Goal: Information Seeking & Learning: Find specific page/section

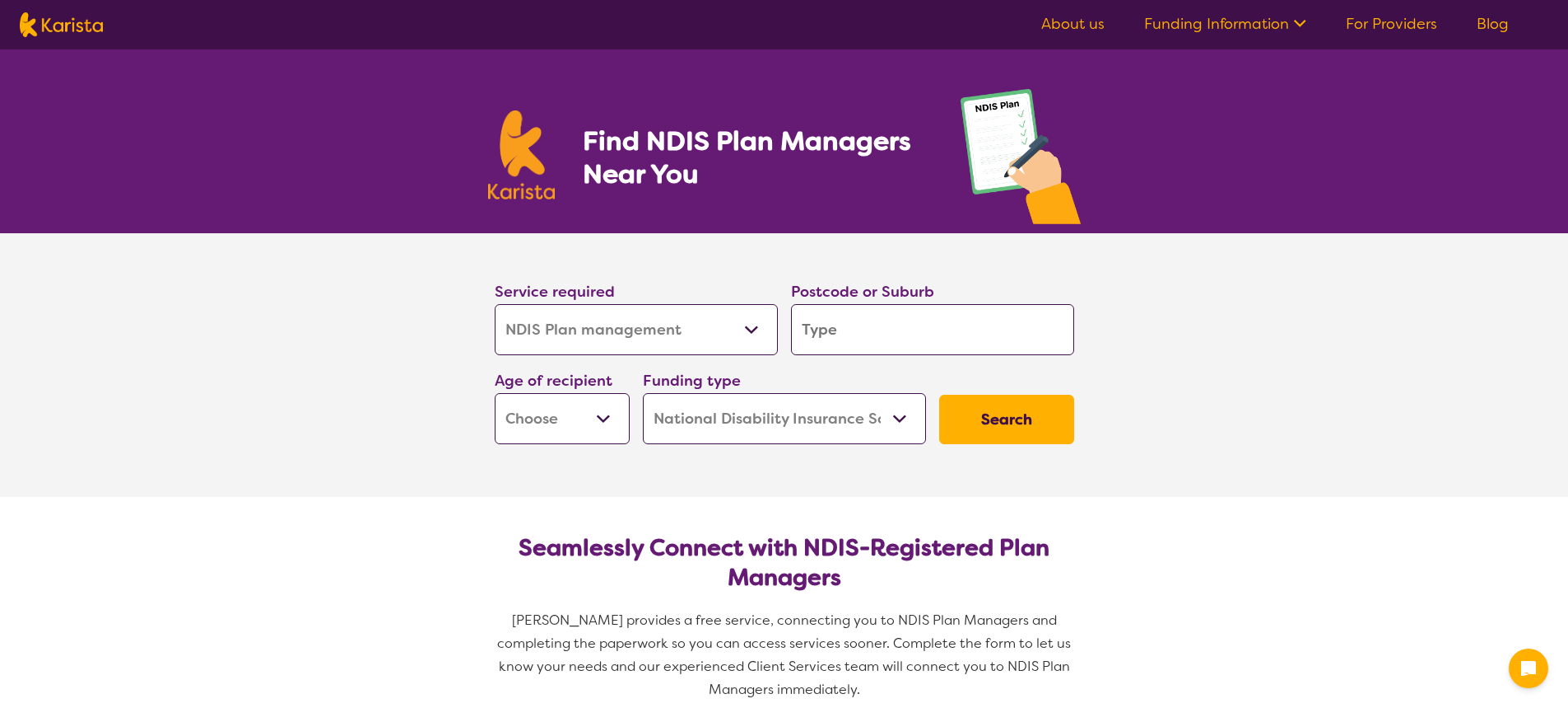
select select "NDIS Plan management"
select select "NDIS"
select select "NDIS Plan management"
select select "NDIS"
type input "3"
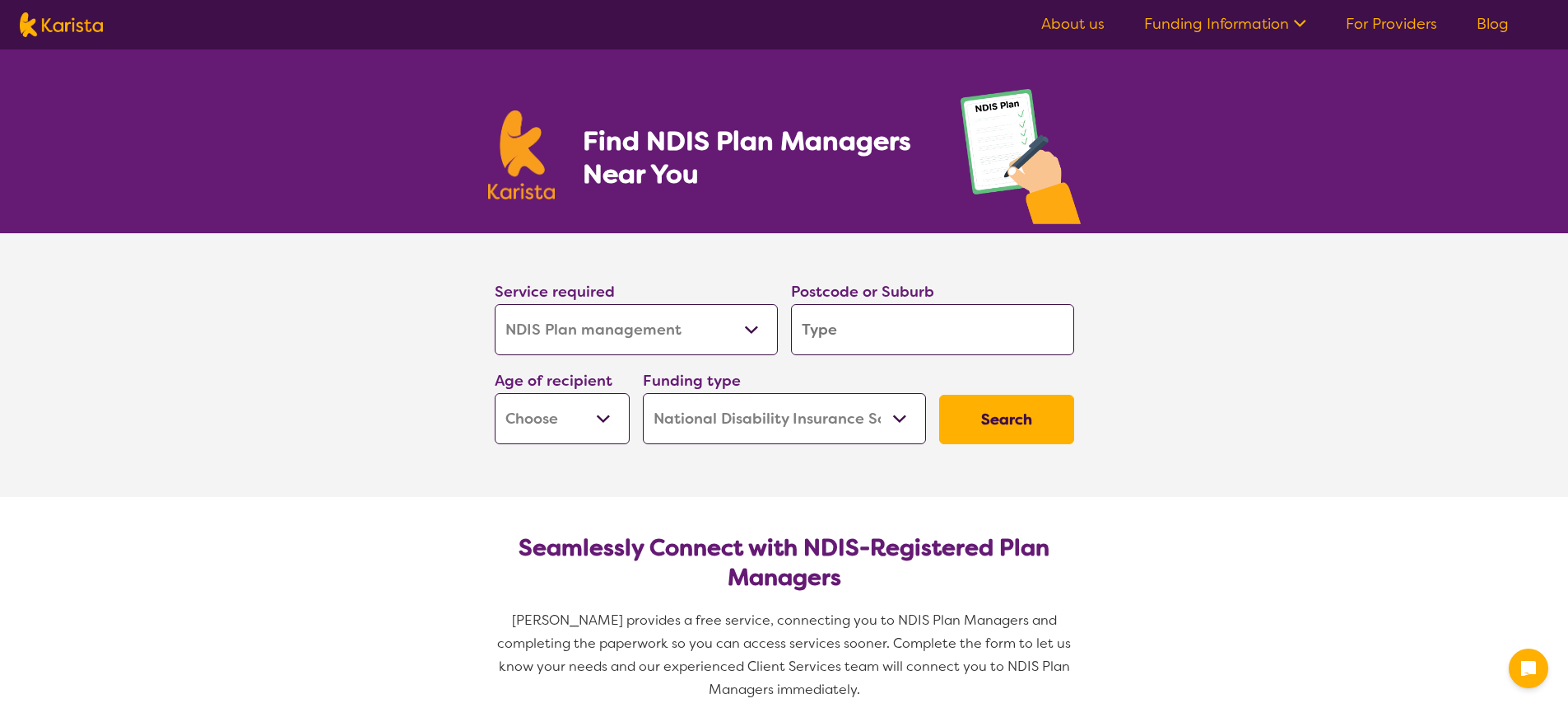
type input "3"
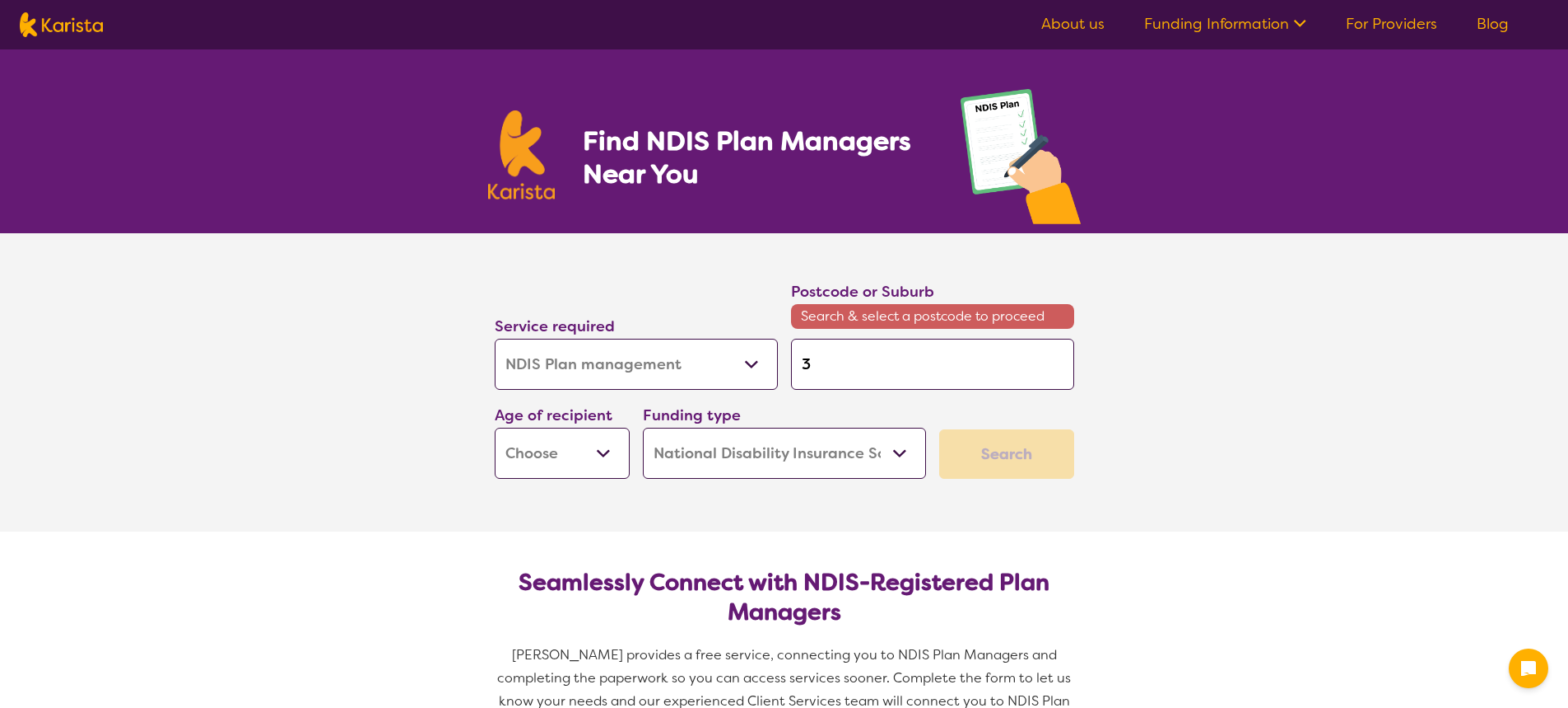
type input "38"
type input "387"
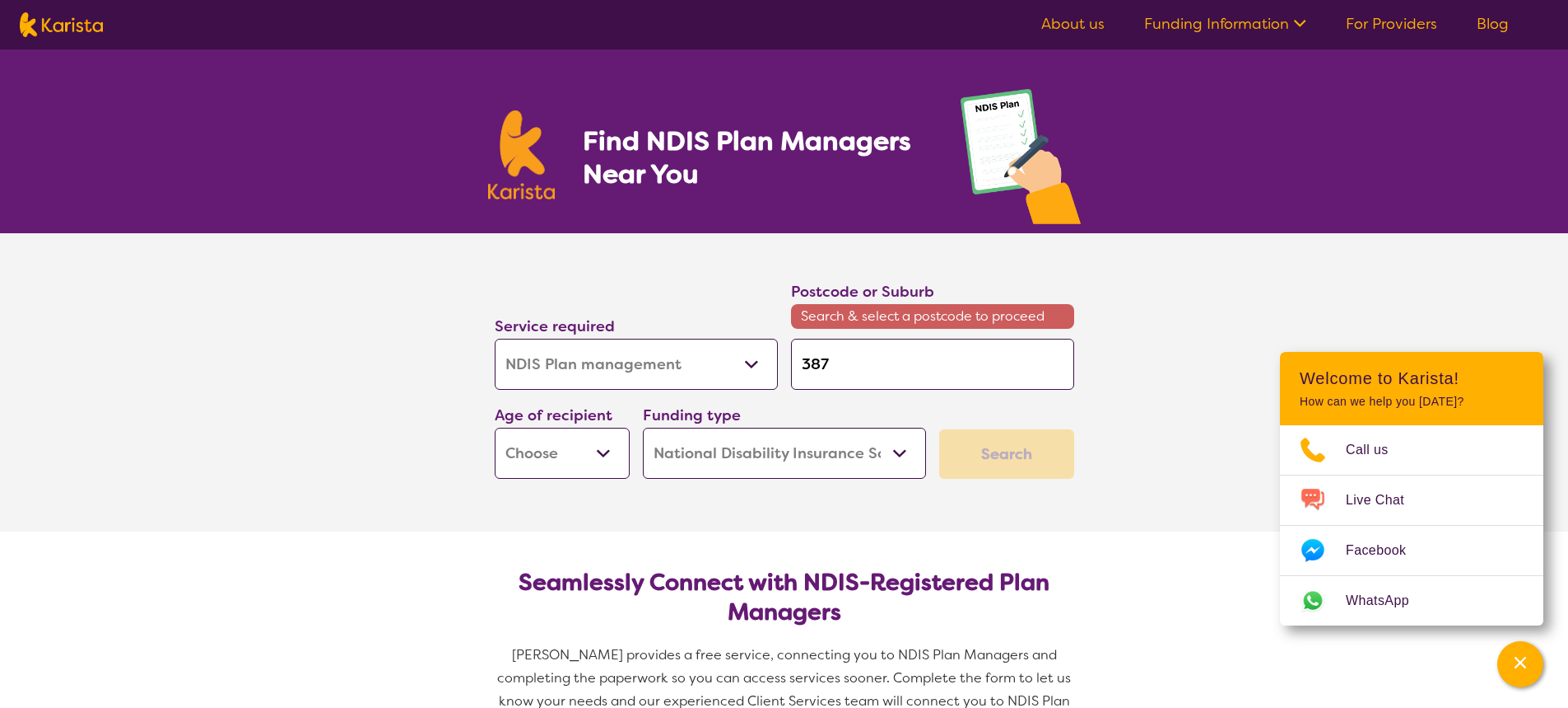
type input "3875"
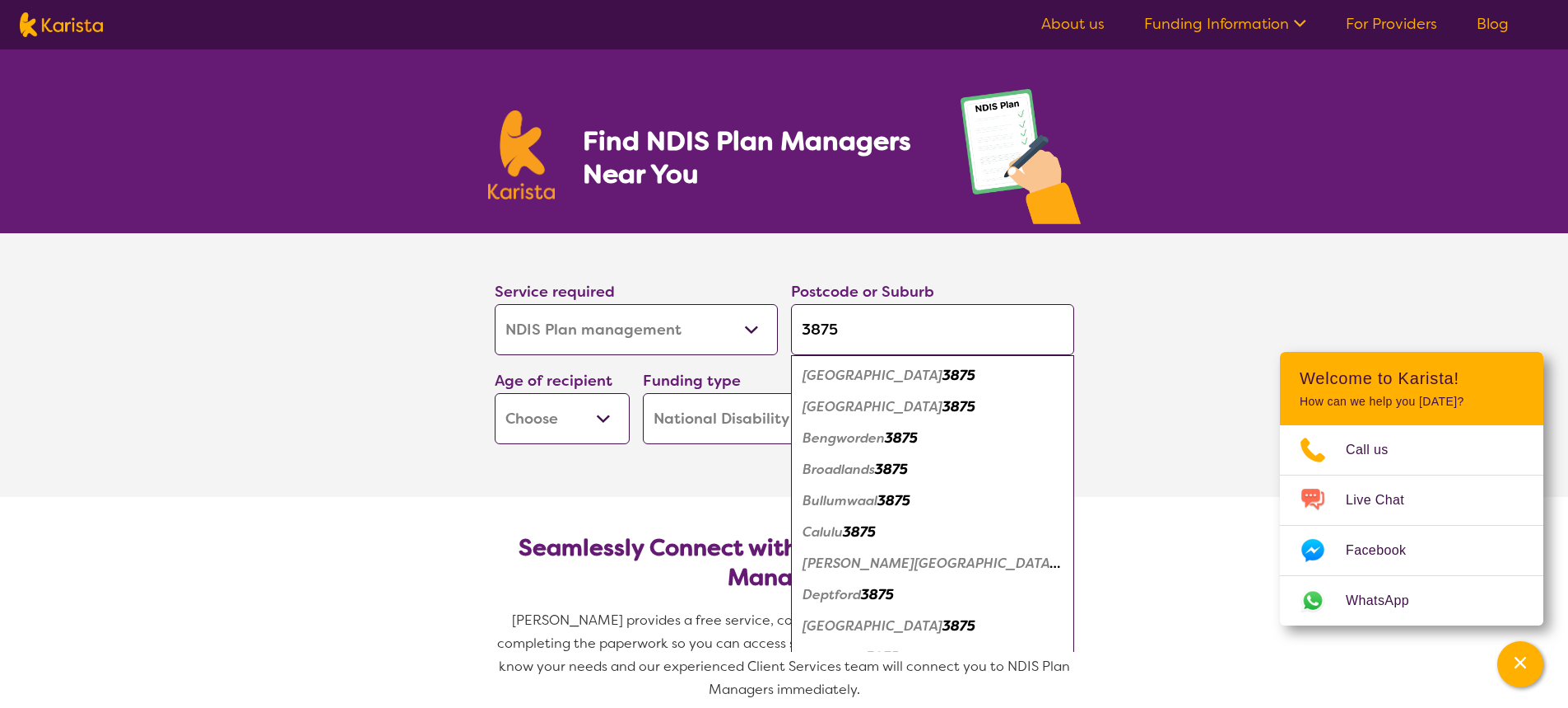
type input "3875"
click at [861, 372] on em "[GEOGRAPHIC_DATA]" at bounding box center [872, 375] width 140 height 18
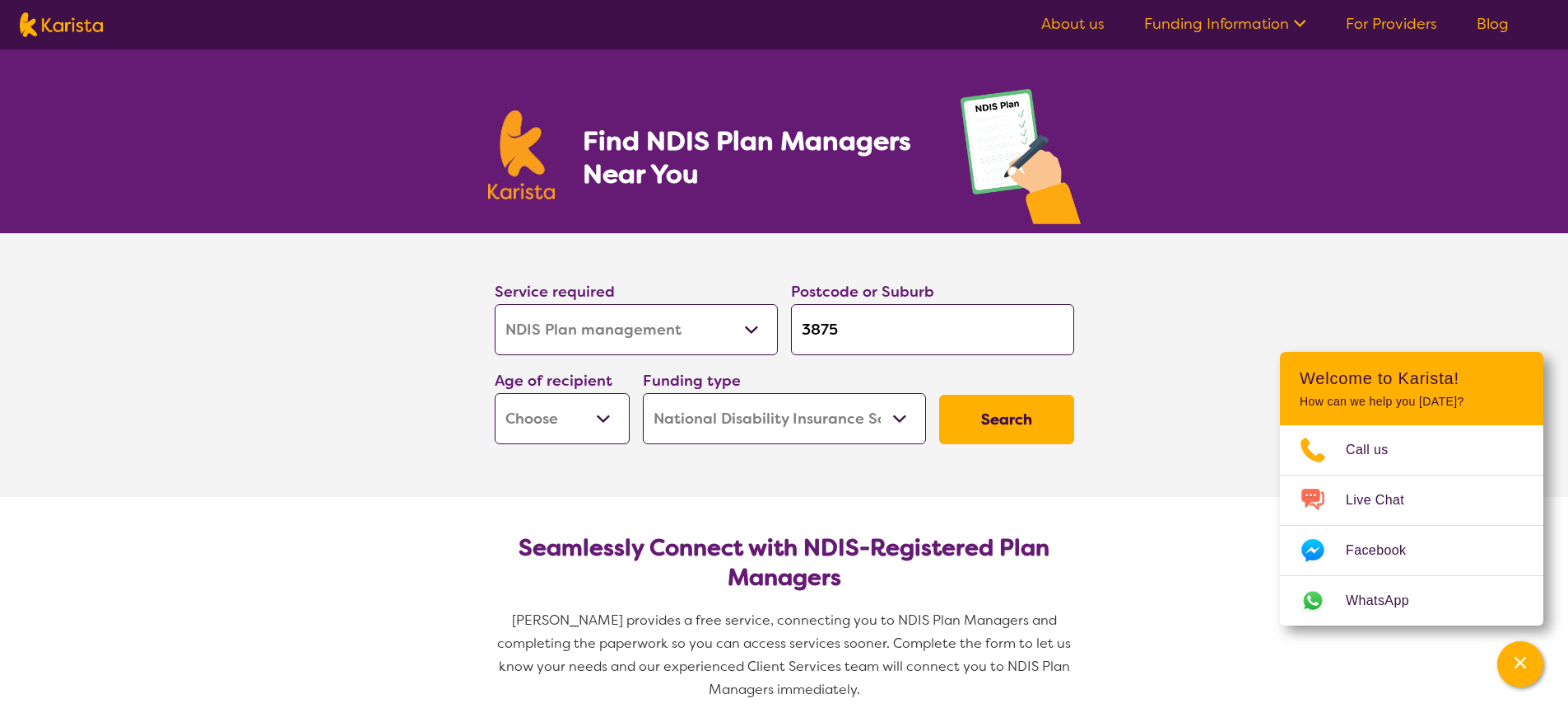
click at [573, 430] on select "Early Childhood - 0 to 9 Child - 10 to 11 Adolescent - 12 to 17 Adult - 18 to 6…" at bounding box center [562, 418] width 135 height 51
select select "EC"
click at [495, 393] on select "Early Childhood - 0 to 9 Child - 10 to 11 Adolescent - 12 to 17 Adult - 18 to 6…" at bounding box center [562, 418] width 135 height 51
select select "EC"
click at [1042, 423] on button "Search" at bounding box center [1007, 419] width 135 height 50
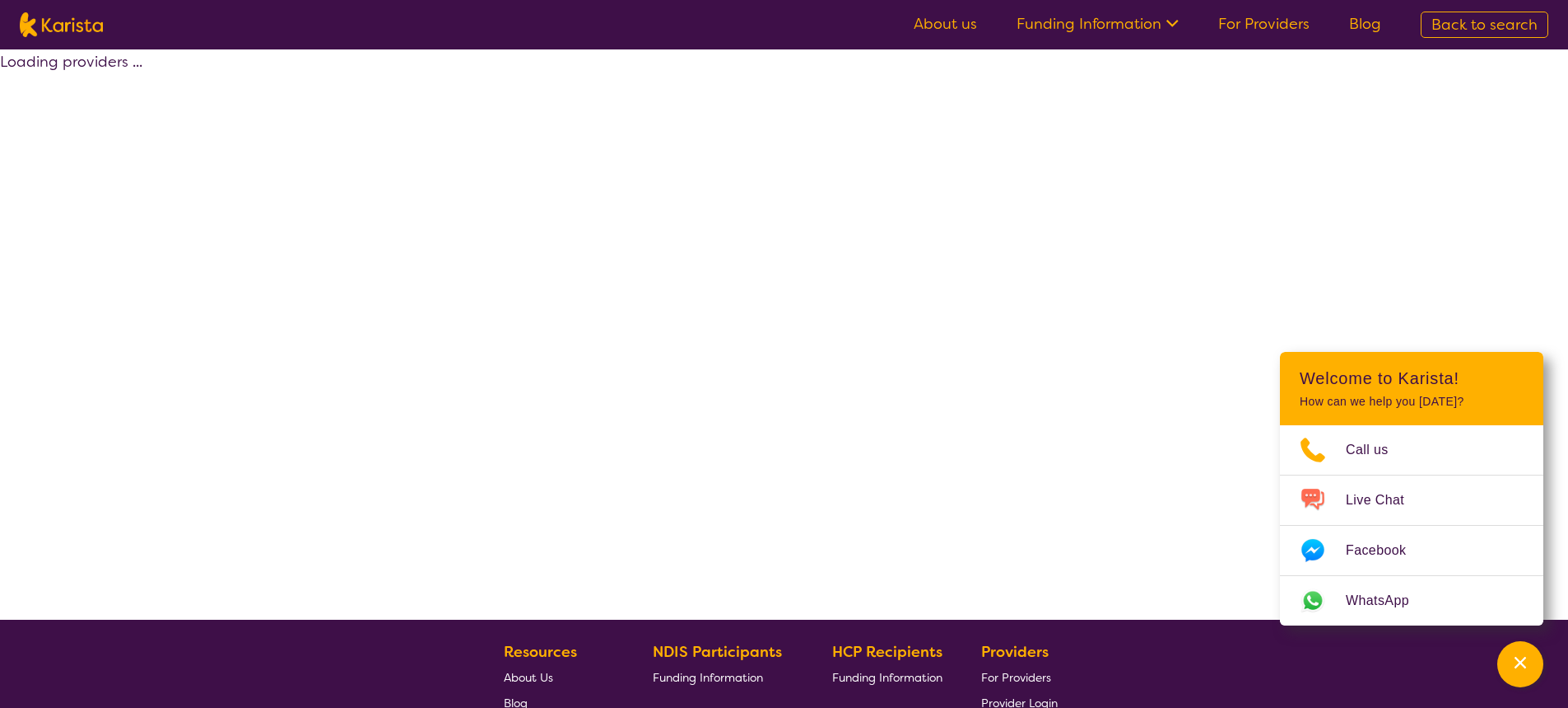
select select "by_score"
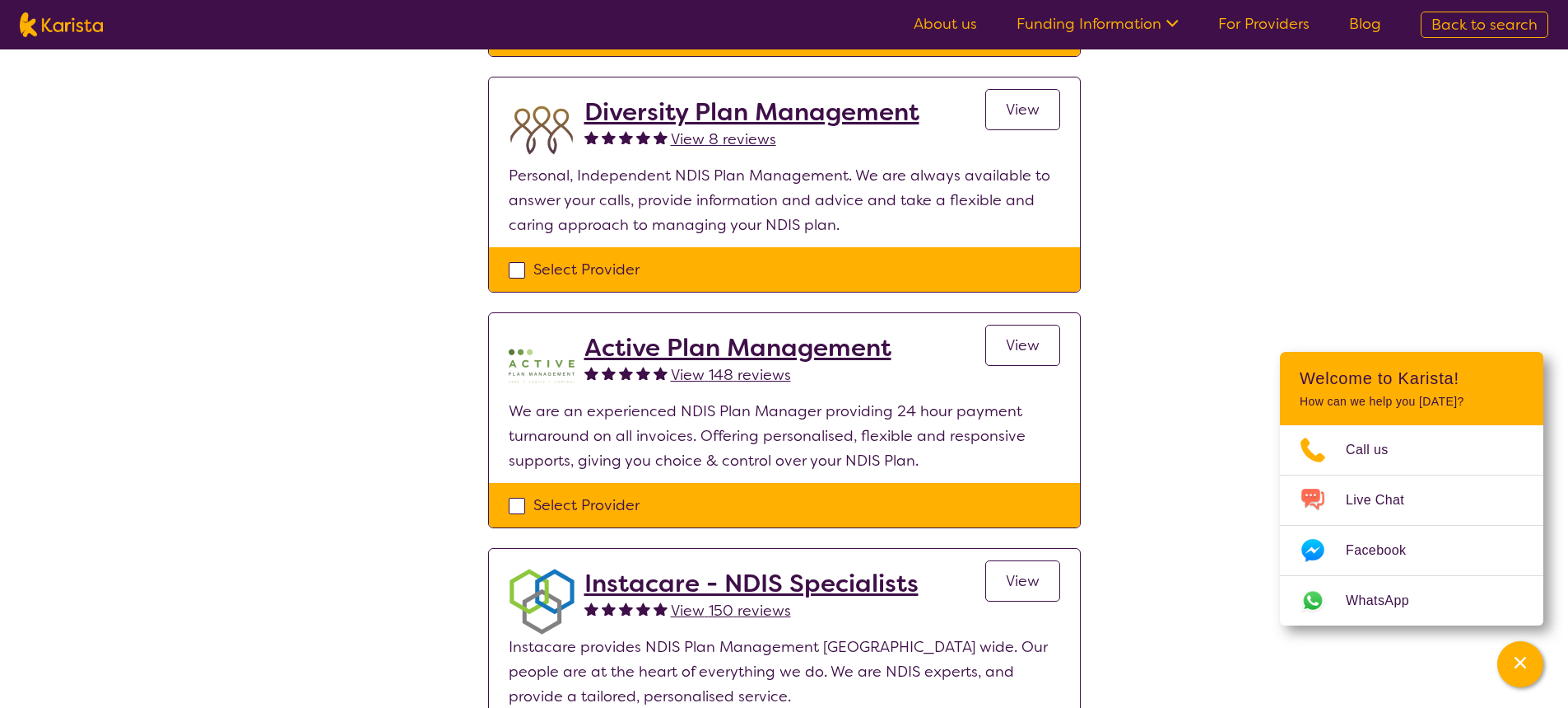
scroll to position [329, 0]
